Goal: Information Seeking & Learning: Find specific fact

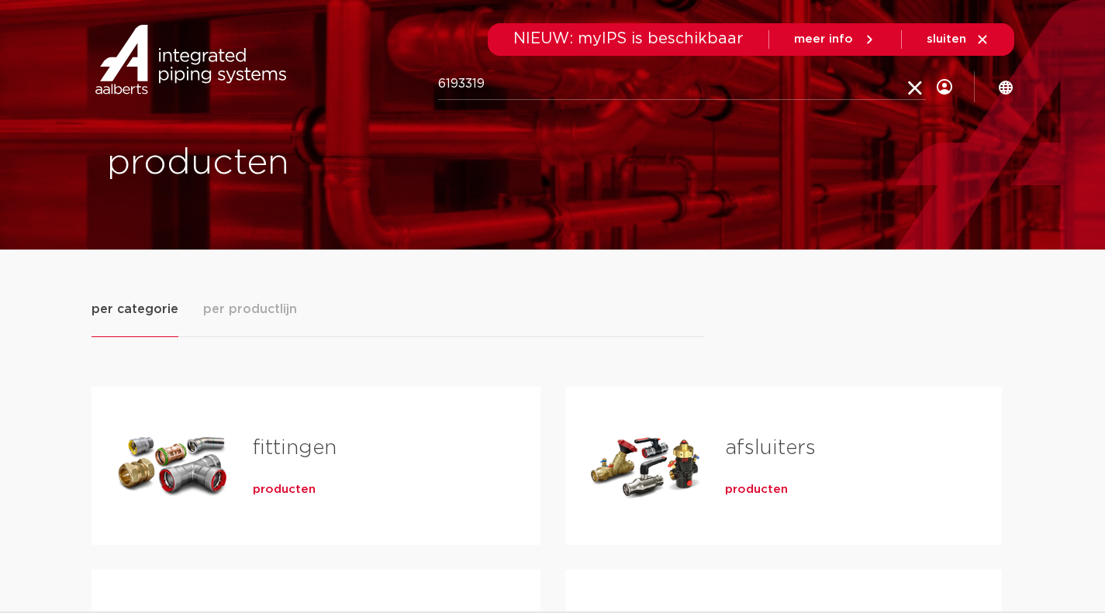
type input "6193319"
click button "Zoeken" at bounding box center [0, 0] width 0 height 0
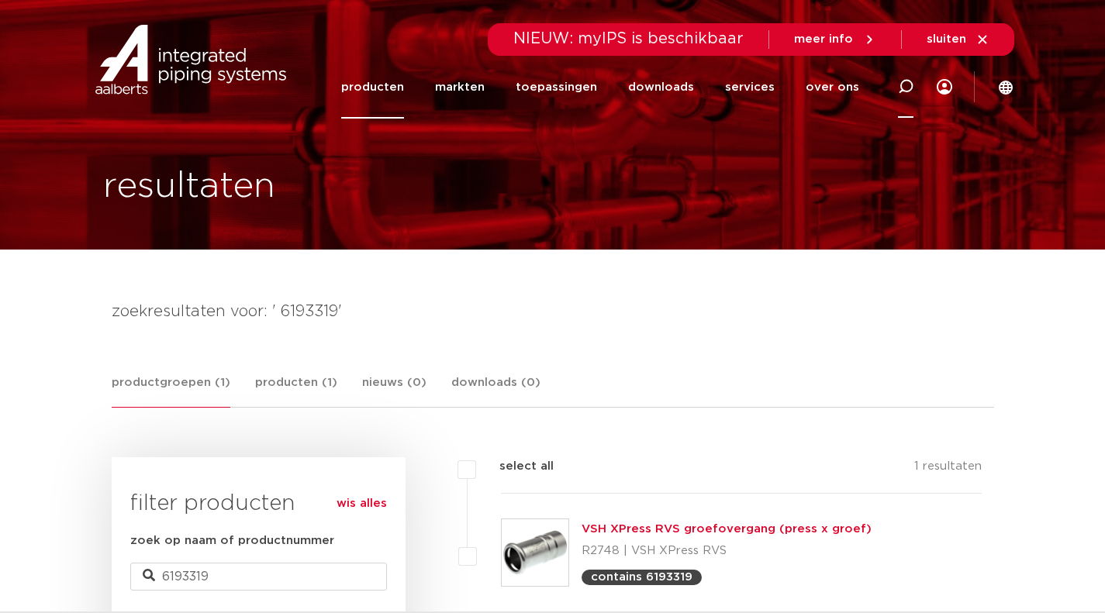
click at [899, 94] on icon at bounding box center [906, 87] width 16 height 16
paste input "6198467"
type input "6198467"
click button "Zoeken" at bounding box center [0, 0] width 0 height 0
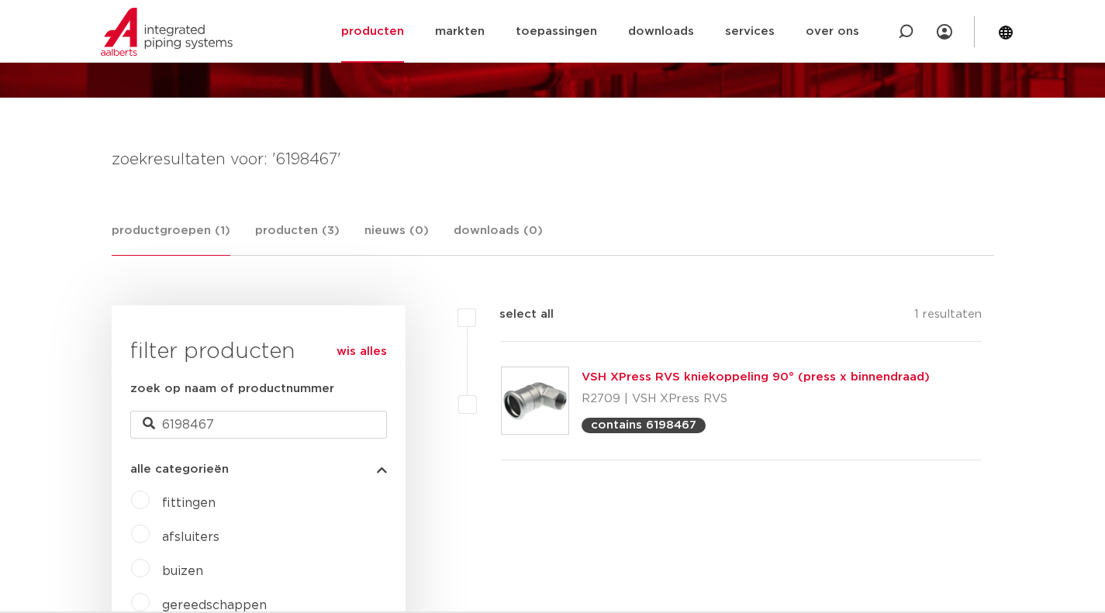
scroll to position [155, 0]
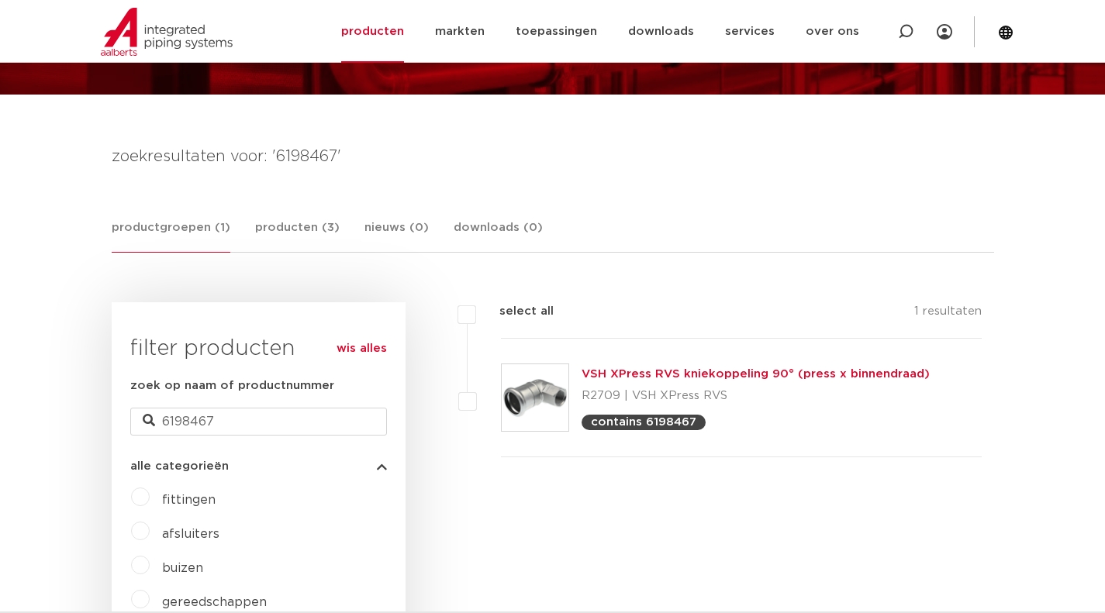
click at [716, 381] on div "VSH XPress RVS kniekoppeling 90° (press x binnendraad) R2709 | VSH XPress RVS c…" at bounding box center [755, 397] width 348 height 65
click at [661, 371] on link "VSH XPress RVS kniekoppeling 90° (press x binnendraad)" at bounding box center [755, 374] width 348 height 12
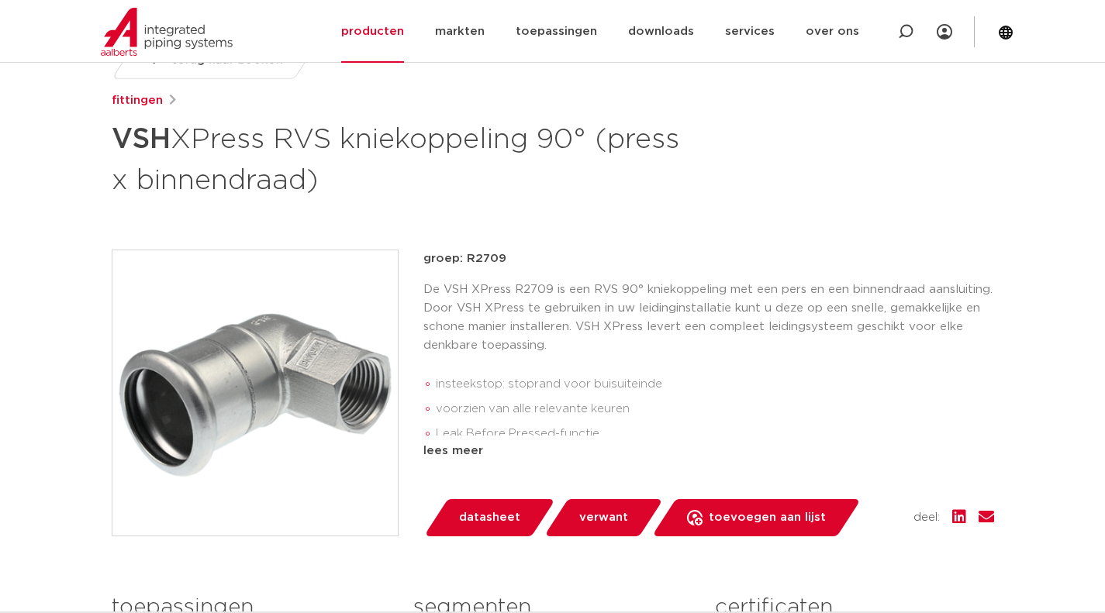
scroll to position [233, 0]
